Goal: Task Accomplishment & Management: Complete application form

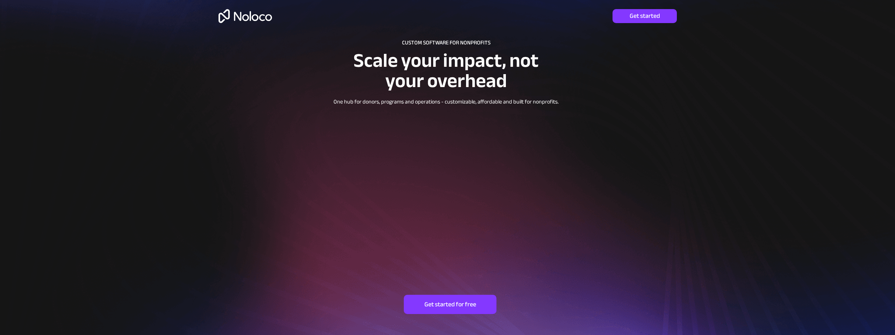
scroll to position [15, 0]
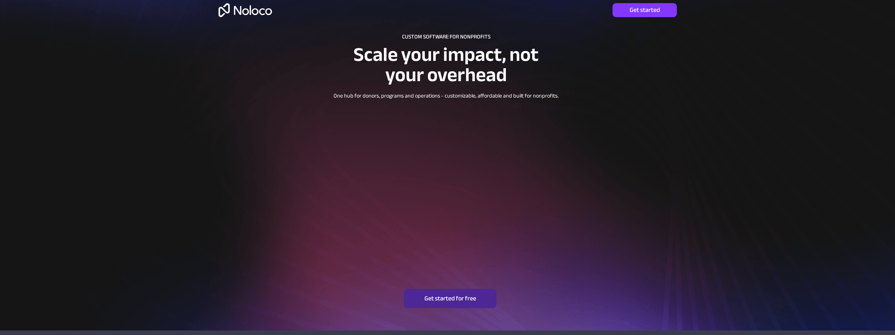
click at [458, 302] on span "Get started for free" at bounding box center [450, 299] width 93 height 8
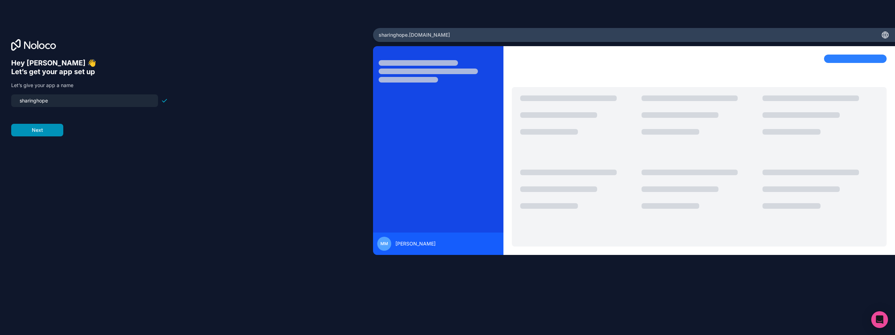
click at [37, 132] on button "Next" at bounding box center [37, 130] width 52 height 13
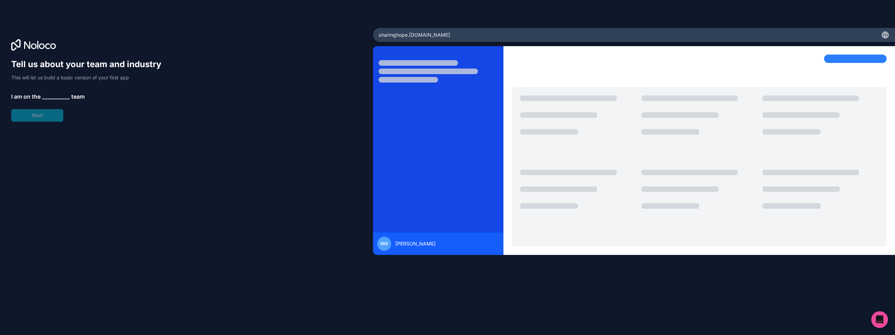
click at [52, 97] on span "__________" at bounding box center [56, 96] width 28 height 8
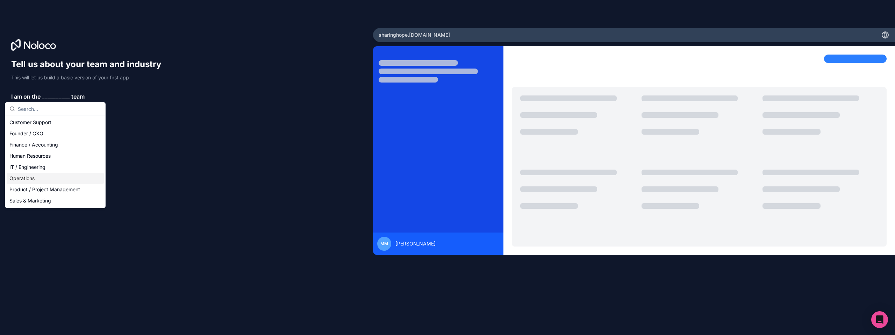
click at [25, 174] on div "Operations" at bounding box center [55, 178] width 97 height 11
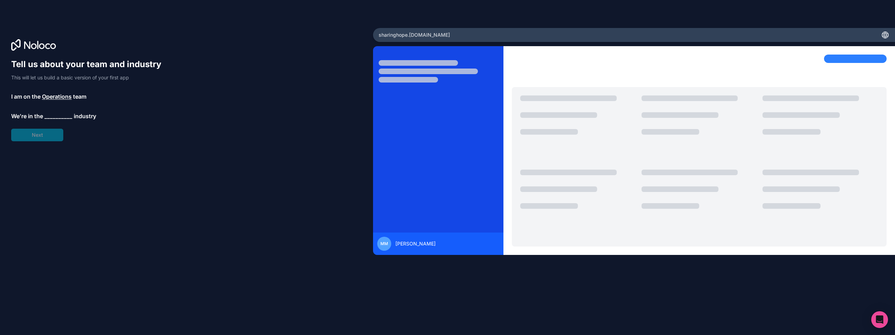
click at [49, 116] on span "__________" at bounding box center [58, 116] width 28 height 8
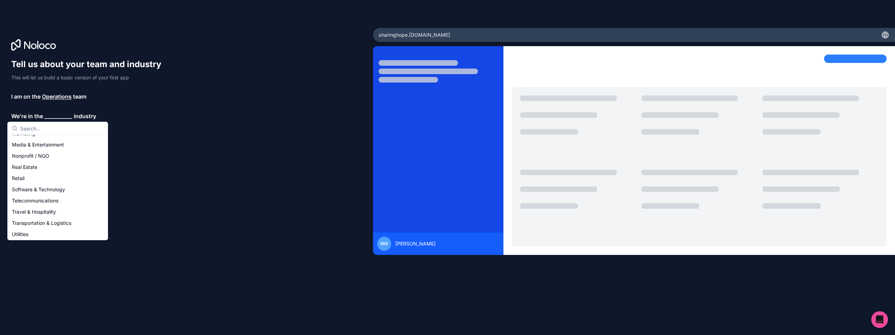
scroll to position [118, 0]
click at [37, 159] on div "Nonprofit / NGO" at bounding box center [57, 157] width 97 height 11
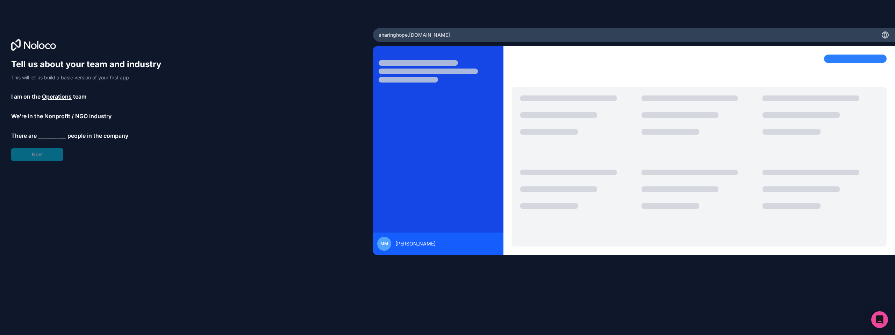
click at [51, 135] on span "__________" at bounding box center [52, 135] width 28 height 8
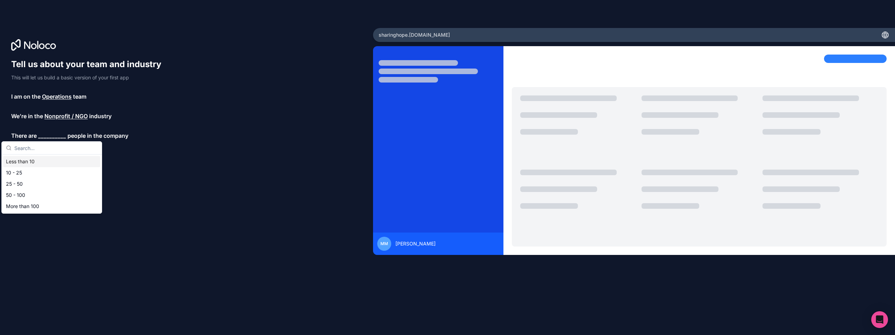
click at [28, 159] on div "Less than 10" at bounding box center [51, 161] width 97 height 11
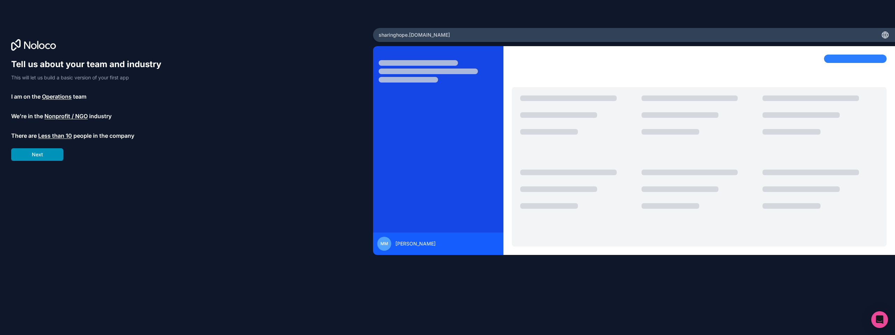
click at [34, 157] on button "Next" at bounding box center [37, 154] width 52 height 13
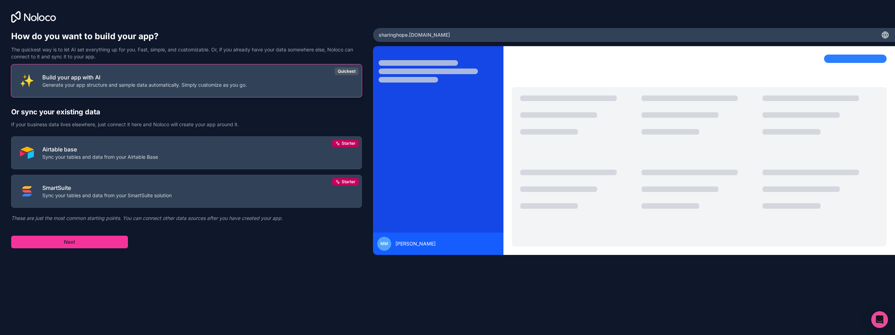
click at [90, 79] on p "Build your app with AI" at bounding box center [144, 77] width 205 height 8
click at [90, 243] on button "Next" at bounding box center [69, 242] width 117 height 13
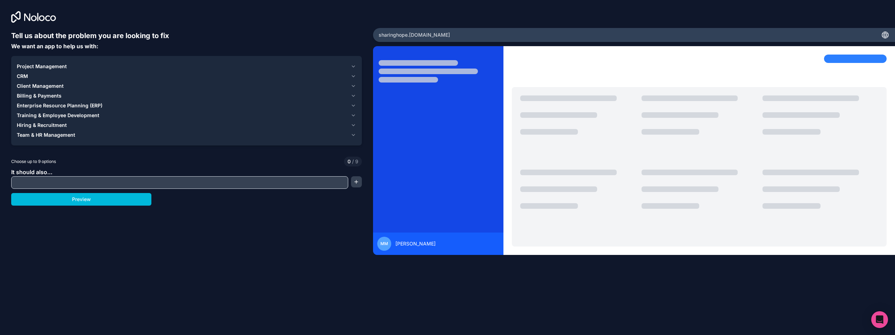
click at [55, 66] on span "Project Management" at bounding box center [42, 66] width 50 height 7
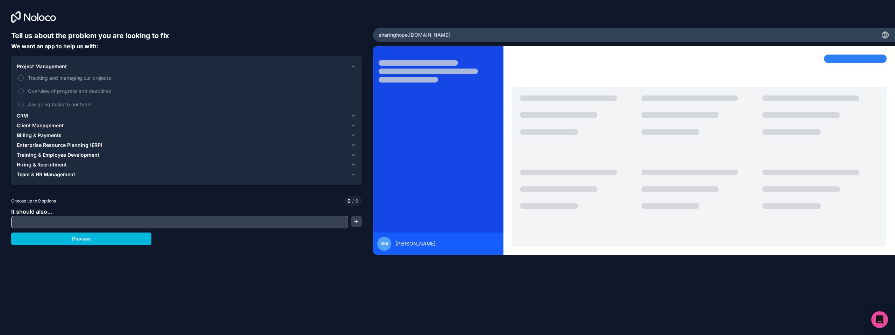
click at [57, 80] on span "Tracking and managing our projects" at bounding box center [191, 77] width 327 height 7
click at [24, 80] on button "Tracking and managing our projects" at bounding box center [21, 78] width 6 height 6
click at [56, 93] on span "Overview of progress and deadlines" at bounding box center [191, 90] width 327 height 7
click at [24, 93] on button "Overview of progress and deadlines" at bounding box center [21, 91] width 6 height 6
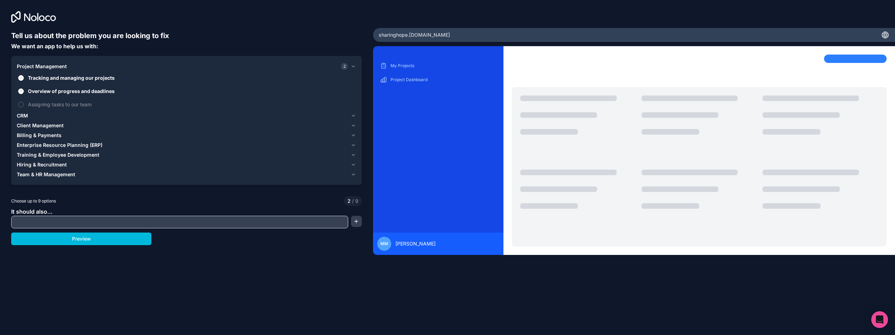
click at [56, 106] on span "Assigning tasks to our team" at bounding box center [191, 104] width 327 height 7
click at [24, 106] on button "Assigning tasks to our team" at bounding box center [21, 105] width 6 height 6
click at [47, 126] on span "Client Management" at bounding box center [40, 125] width 47 height 7
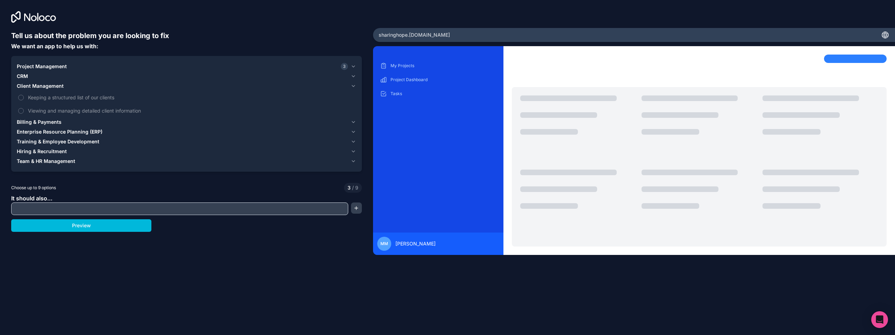
click at [52, 98] on span "Keeping a structured list of our clients" at bounding box center [191, 97] width 327 height 7
click at [24, 98] on button "Keeping a structured list of our clients" at bounding box center [21, 98] width 6 height 6
click at [51, 112] on span "Viewing and managing detailed client information" at bounding box center [191, 110] width 327 height 7
click at [24, 112] on button "Viewing and managing detailed client information" at bounding box center [21, 111] width 6 height 6
click at [52, 162] on span "Team & HR Management" at bounding box center [46, 161] width 58 height 7
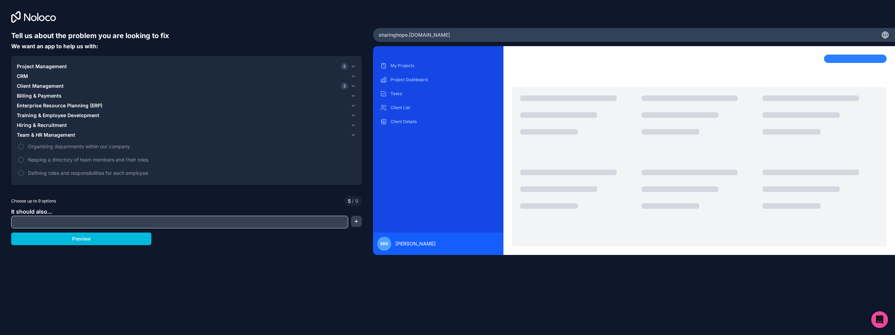
click at [58, 148] on span "Organizing departments within our company" at bounding box center [191, 146] width 327 height 7
click at [24, 148] on button "Organizing departments within our company" at bounding box center [21, 147] width 6 height 6
click at [63, 224] on input "text" at bounding box center [180, 222] width 334 height 10
click at [81, 173] on span "Defining roles and responsibilities for each employee" at bounding box center [191, 172] width 327 height 7
click at [24, 173] on button "Defining roles and responsibilities for each employee" at bounding box center [21, 173] width 6 height 6
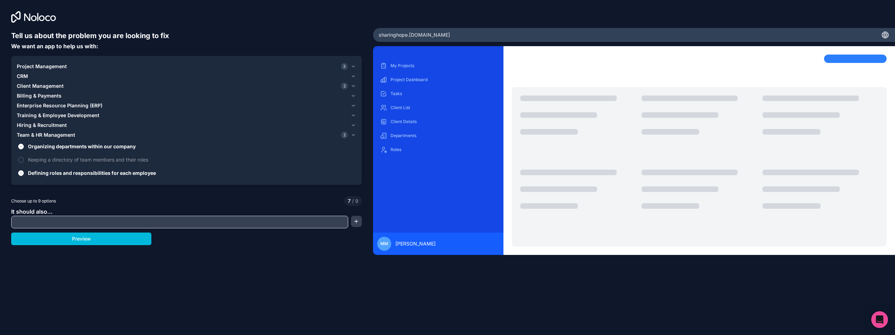
click at [84, 160] on span "Keeping a directory of team members and their roles" at bounding box center [191, 159] width 327 height 7
click at [24, 160] on button "Keeping a directory of team members and their roles" at bounding box center [21, 160] width 6 height 6
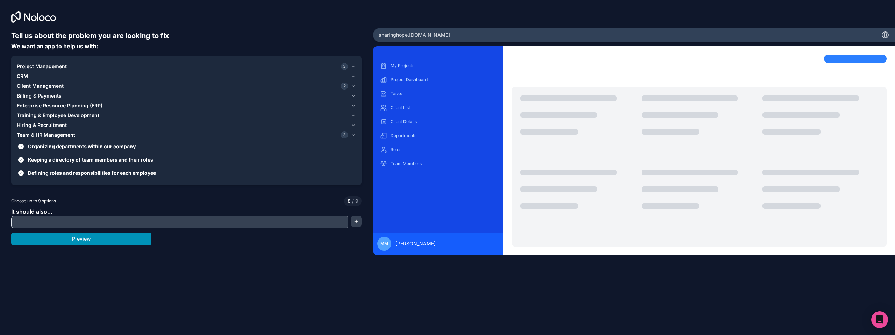
click at [90, 240] on button "Preview" at bounding box center [81, 239] width 140 height 13
